Goal: Book appointment/travel/reservation

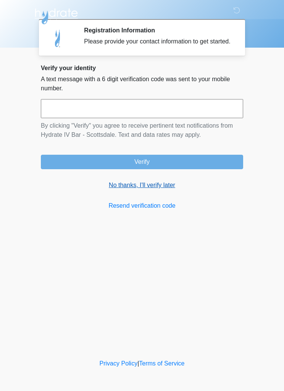
click at [125, 190] on link "No thanks, I'll verify later" at bounding box center [142, 185] width 202 height 9
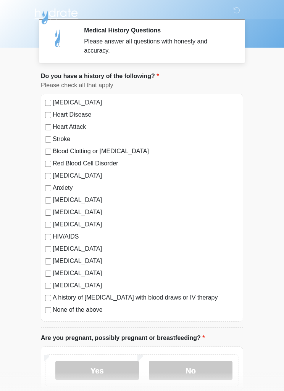
click at [92, 310] on label "None of the above" at bounding box center [146, 309] width 186 height 9
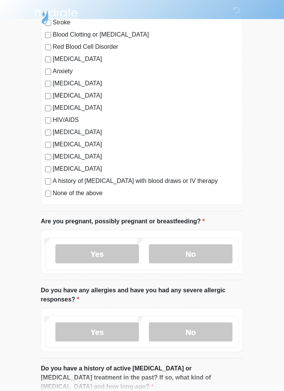
scroll to position [116, 0]
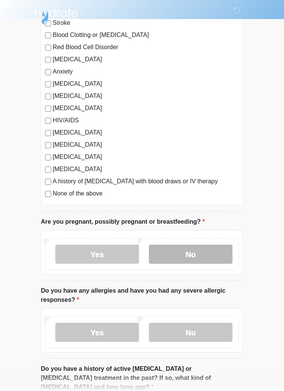
click at [213, 255] on label "No" at bounding box center [190, 254] width 83 height 19
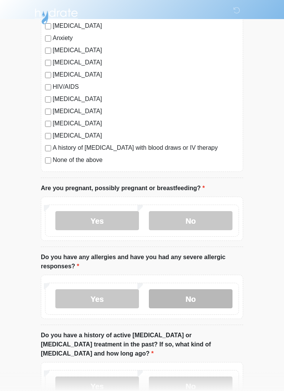
click at [219, 302] on label "No" at bounding box center [190, 298] width 83 height 19
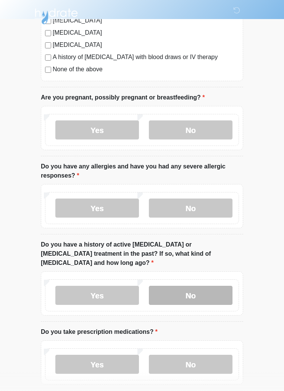
click at [221, 286] on label "No" at bounding box center [190, 295] width 83 height 19
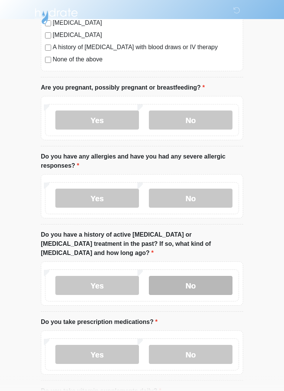
scroll to position [279, 0]
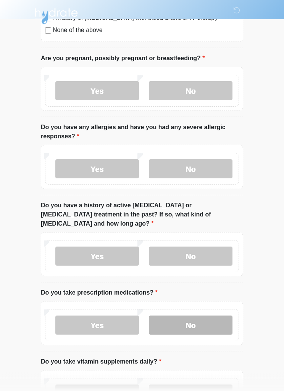
click at [218, 316] on label "No" at bounding box center [190, 325] width 83 height 19
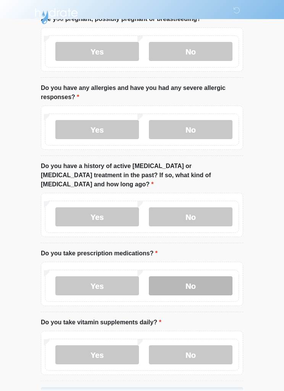
scroll to position [336, 0]
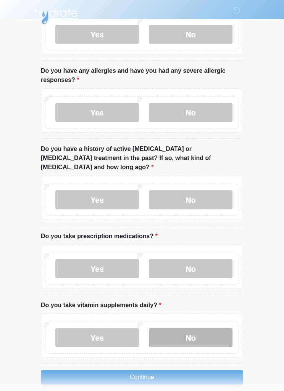
click at [214, 329] on label "No" at bounding box center [190, 337] width 83 height 19
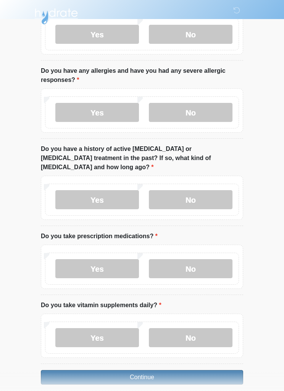
click at [225, 370] on button "Continue" at bounding box center [142, 377] width 202 height 14
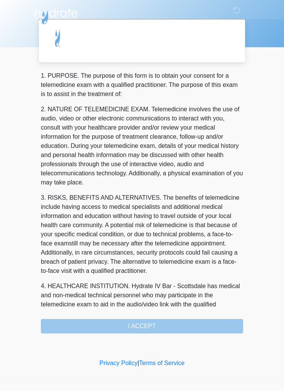
scroll to position [0, 0]
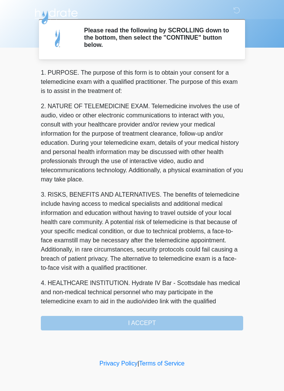
click at [220, 321] on div "1. PURPOSE. The purpose of this form is to obtain your consent for a telemedici…" at bounding box center [142, 199] width 202 height 262
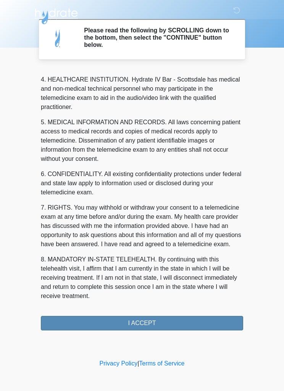
click at [212, 318] on button "I ACCEPT" at bounding box center [142, 323] width 202 height 14
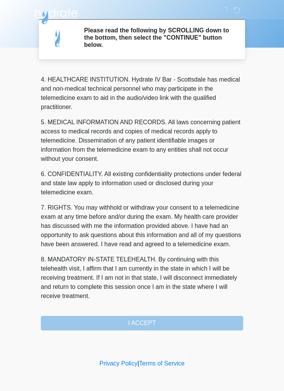
scroll to position [213, 0]
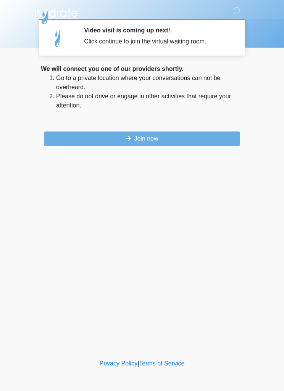
click at [198, 123] on p at bounding box center [142, 120] width 202 height 9
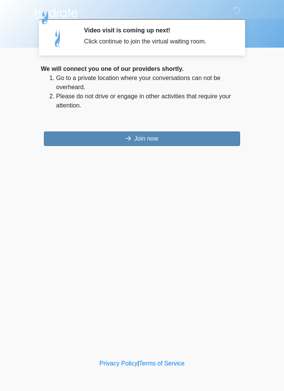
click at [218, 140] on button "Join now" at bounding box center [142, 139] width 196 height 14
